Goal: Information Seeking & Learning: Learn about a topic

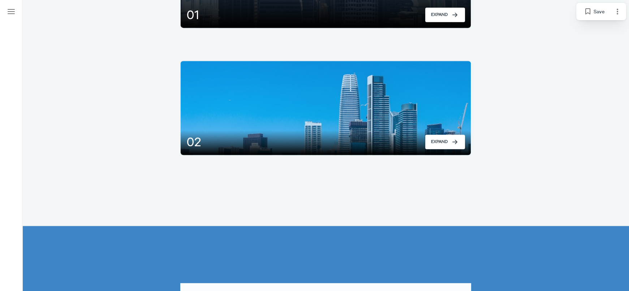
scroll to position [964, 0]
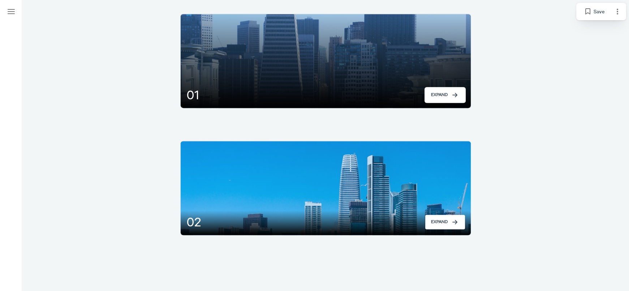
click at [446, 100] on div at bounding box center [445, 95] width 40 height 14
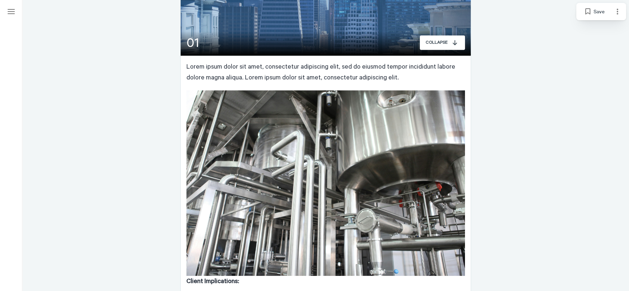
scroll to position [1004, 0]
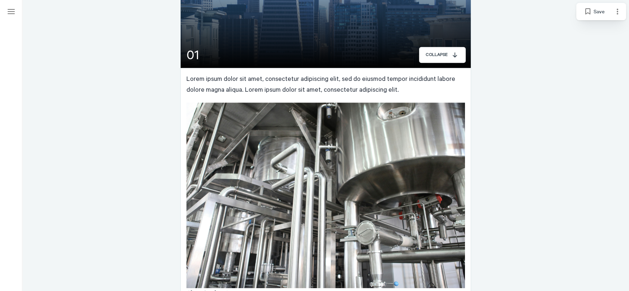
click at [449, 54] on div at bounding box center [442, 55] width 45 height 14
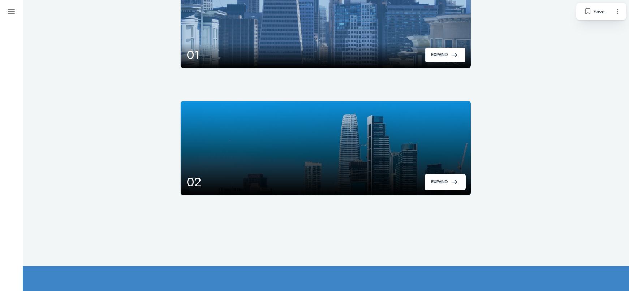
click at [452, 178] on div at bounding box center [445, 182] width 40 height 14
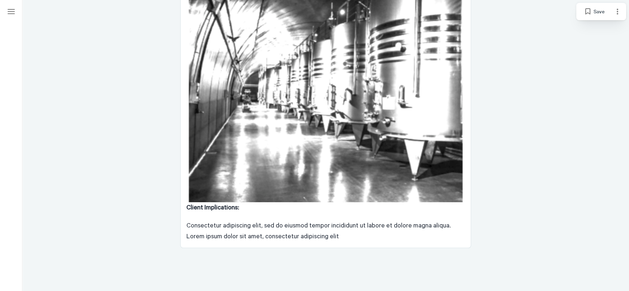
scroll to position [1124, 0]
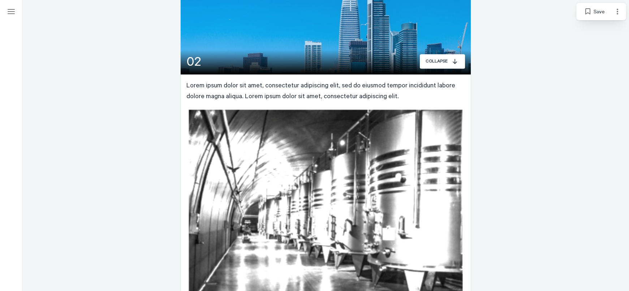
click at [442, 89] on p "Lorem ipsum dolor sit amet, consectetur adipiscing elit, sed do eiusmod tempor …" at bounding box center [325, 94] width 279 height 29
click at [422, 127] on img at bounding box center [326, 221] width 274 height 224
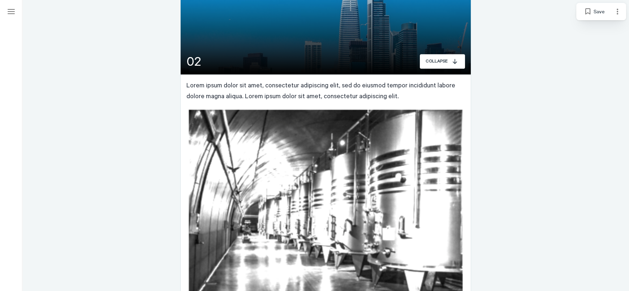
click at [447, 51] on button "02" at bounding box center [325, 27] width 291 height 94
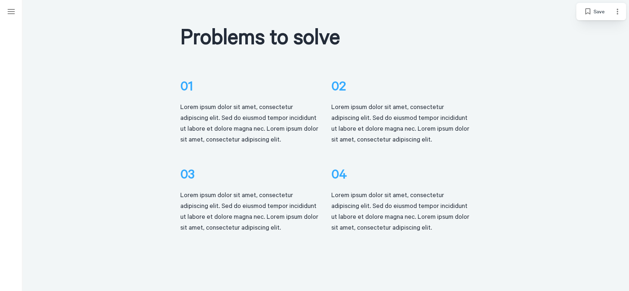
scroll to position [221, 0]
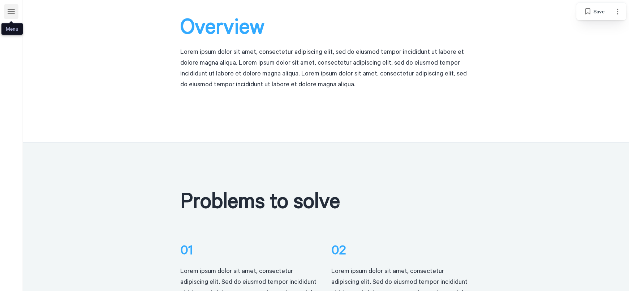
click at [7, 11] on icon "Menu" at bounding box center [11, 11] width 9 height 9
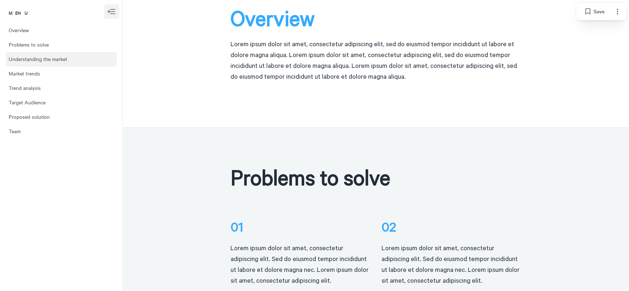
click at [45, 60] on span "Understanding the market" at bounding box center [61, 59] width 105 height 7
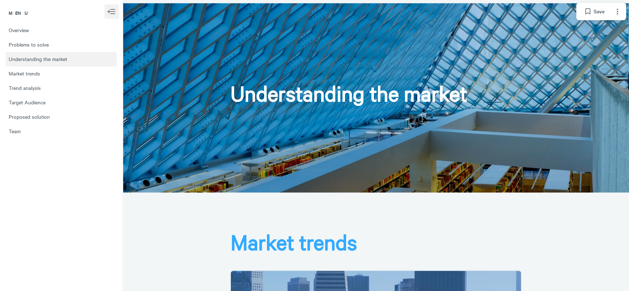
scroll to position [672, 0]
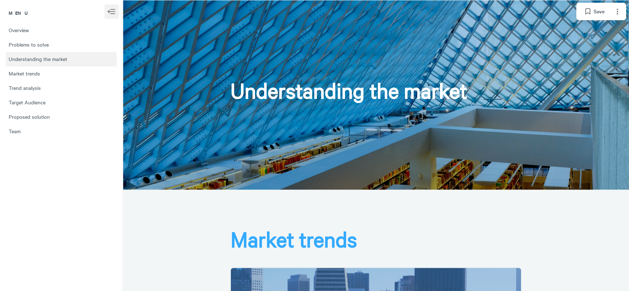
click at [45, 60] on span "Understanding the market" at bounding box center [61, 59] width 105 height 7
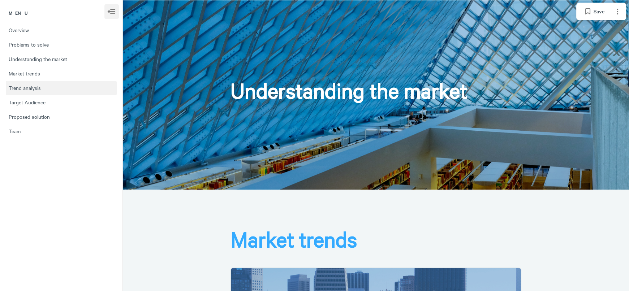
click at [43, 82] on button "Trend analysis" at bounding box center [61, 88] width 111 height 14
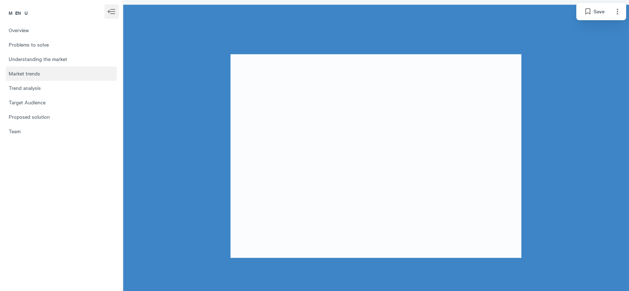
scroll to position [1224, 0]
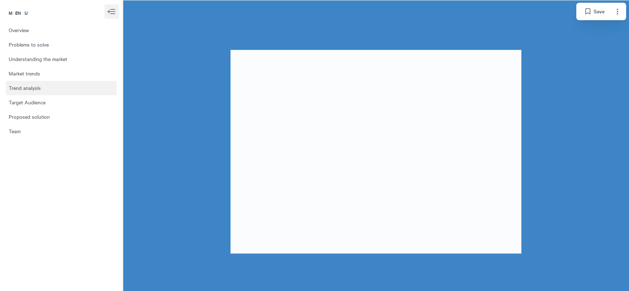
click at [42, 86] on span "Trend analysis" at bounding box center [61, 88] width 105 height 7
click at [44, 92] on button "Trend analysis" at bounding box center [61, 88] width 111 height 14
click at [39, 73] on span "Market trends" at bounding box center [61, 73] width 105 height 7
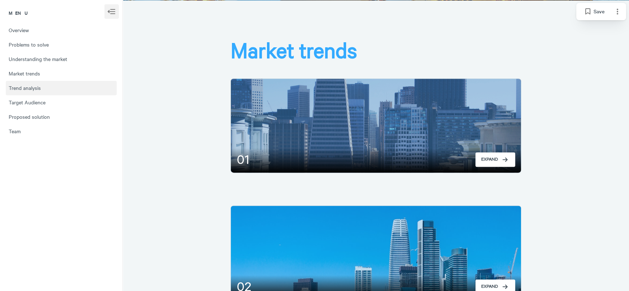
click at [39, 84] on button "Trend analysis" at bounding box center [61, 88] width 111 height 14
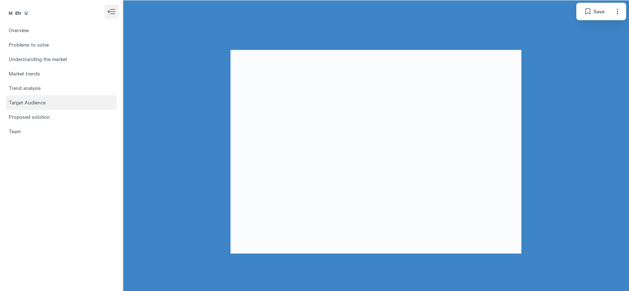
click at [33, 100] on span "Target Audience" at bounding box center [61, 102] width 105 height 7
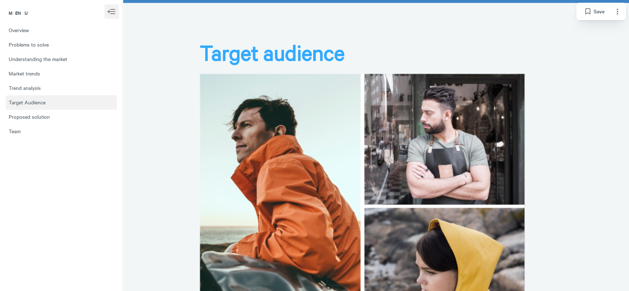
scroll to position [1527, 0]
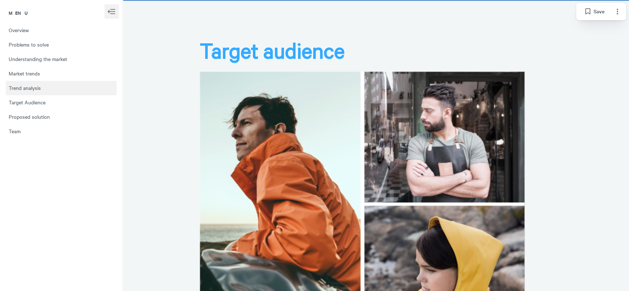
click at [44, 91] on span "Trend analysis" at bounding box center [61, 88] width 105 height 7
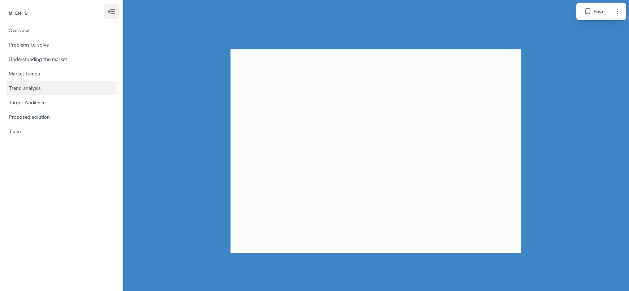
scroll to position [1224, 0]
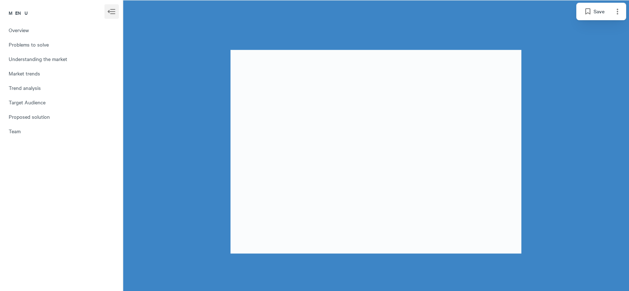
click at [457, 32] on div at bounding box center [376, 151] width 506 height 303
click at [619, 13] on icon "Page options" at bounding box center [617, 11] width 9 height 9
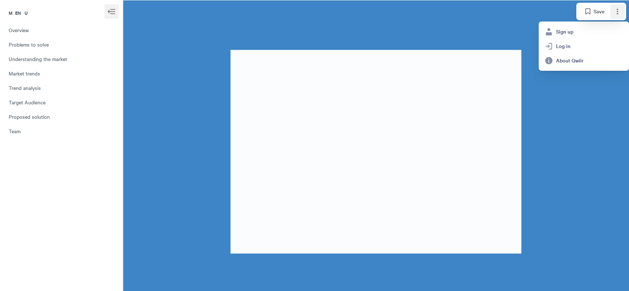
click at [511, 26] on div at bounding box center [376, 151] width 506 height 303
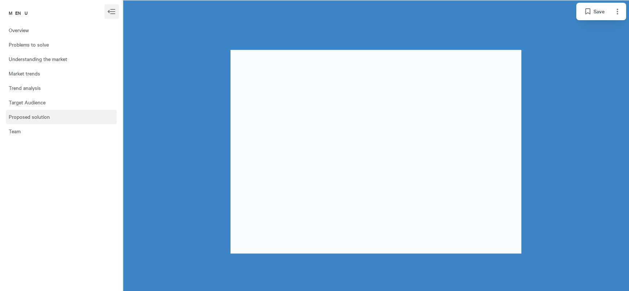
click at [63, 120] on span "Proposed solution" at bounding box center [61, 117] width 105 height 7
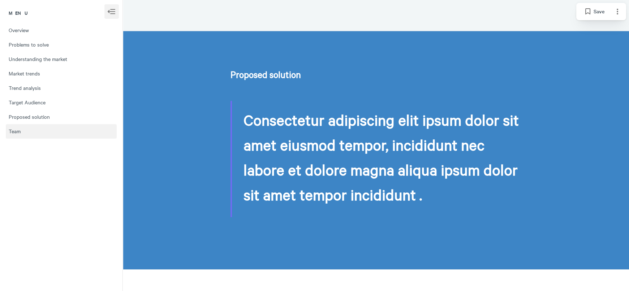
click at [53, 128] on button "Team" at bounding box center [61, 131] width 111 height 14
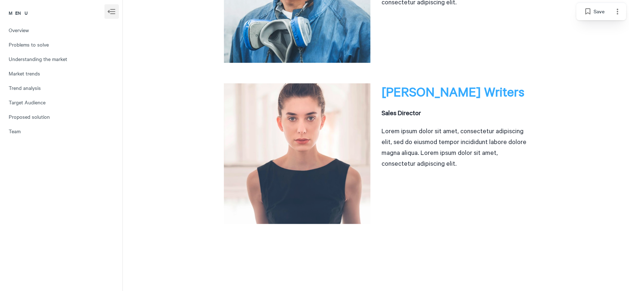
scroll to position [2723, 0]
